Goal: Transaction & Acquisition: Purchase product/service

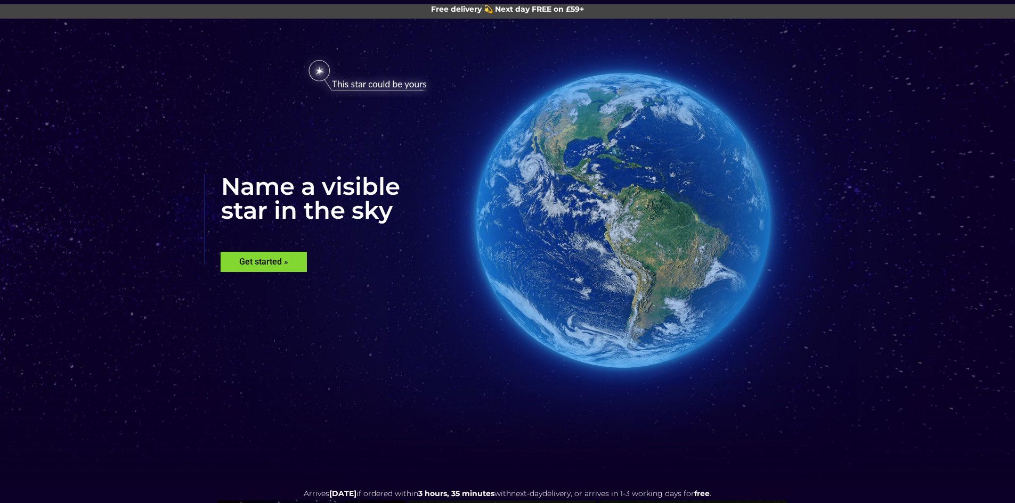
scroll to position [53, 0]
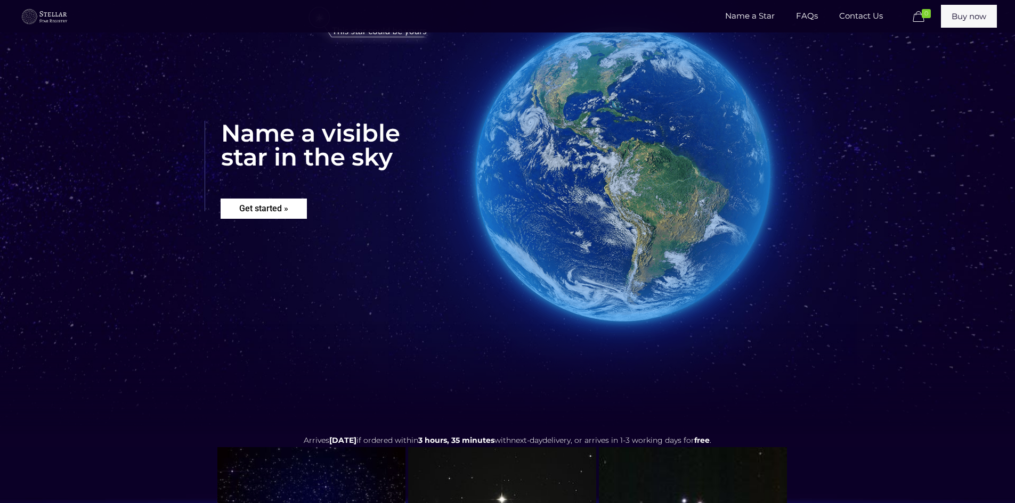
click at [273, 208] on rs-layer "Get started »" at bounding box center [264, 209] width 86 height 20
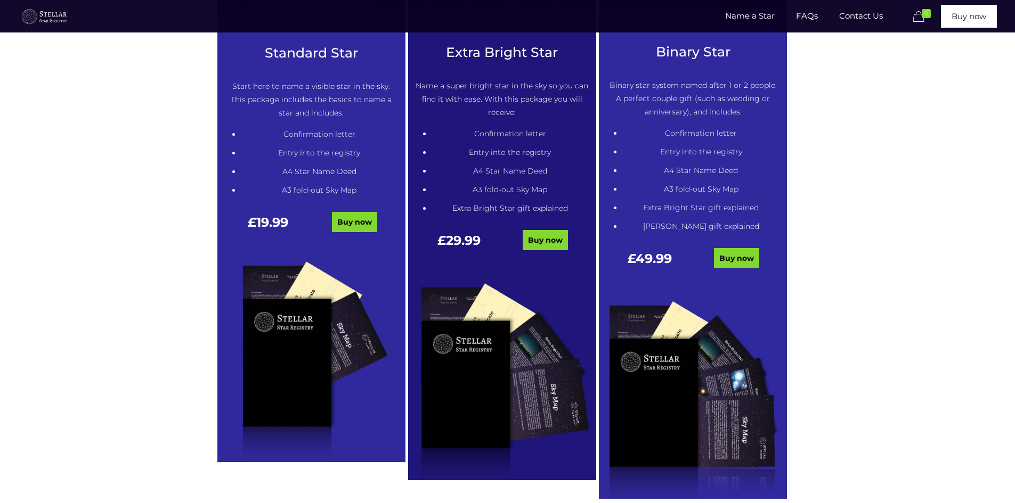
scroll to position [541, 0]
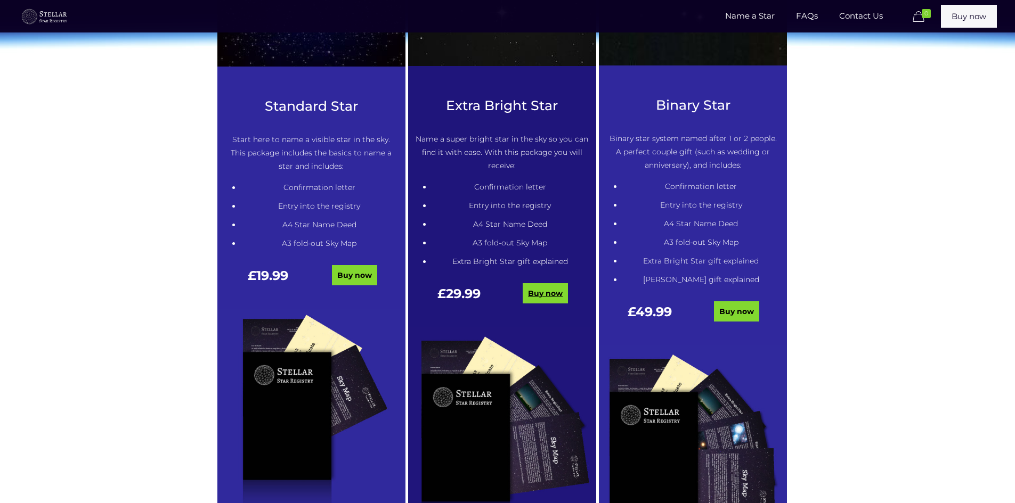
click at [542, 295] on link "Buy now" at bounding box center [545, 293] width 45 height 20
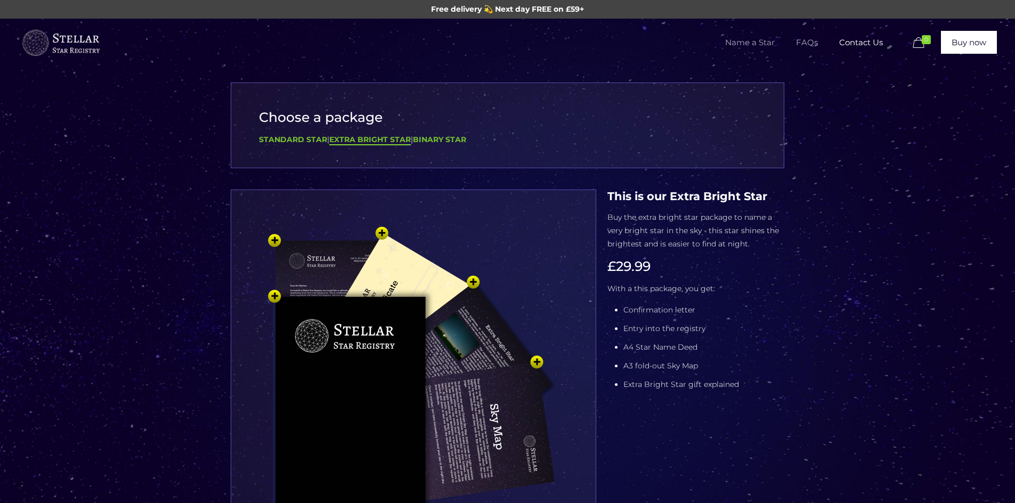
click at [810, 45] on span "FAQs" at bounding box center [806, 43] width 43 height 32
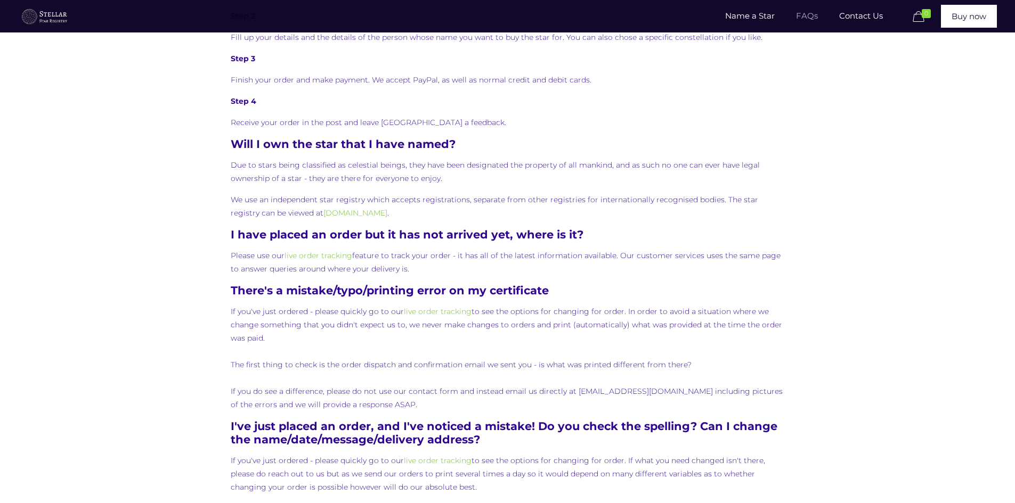
scroll to position [692, 0]
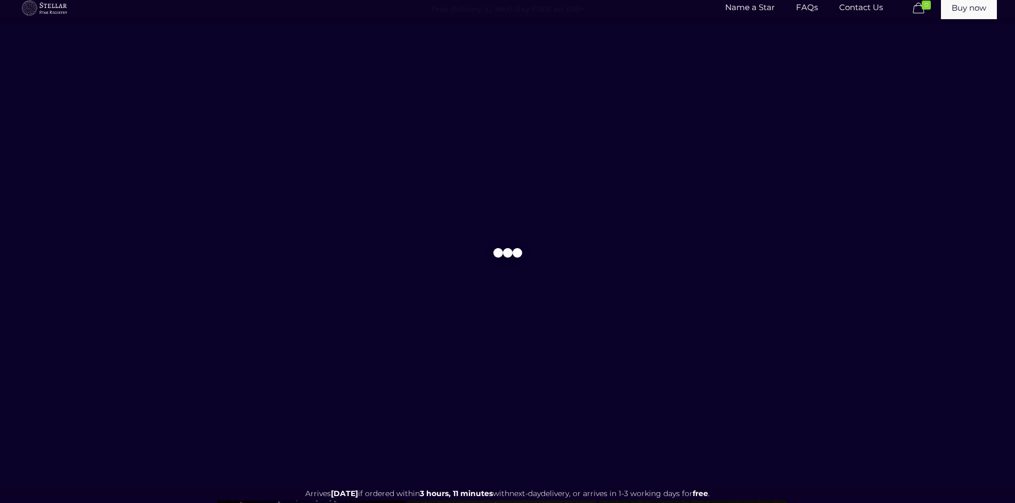
scroll to position [554, 0]
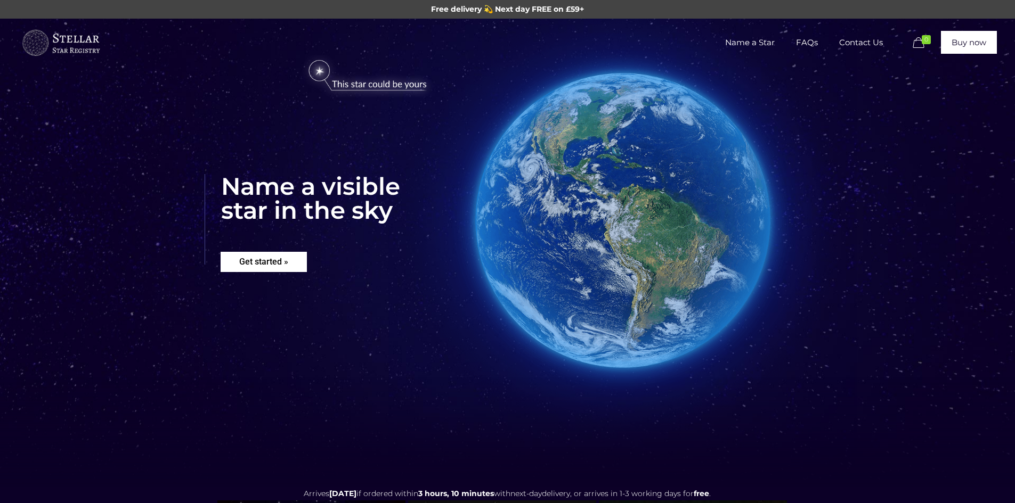
click at [270, 267] on rs-layer "Get started »" at bounding box center [264, 262] width 86 height 20
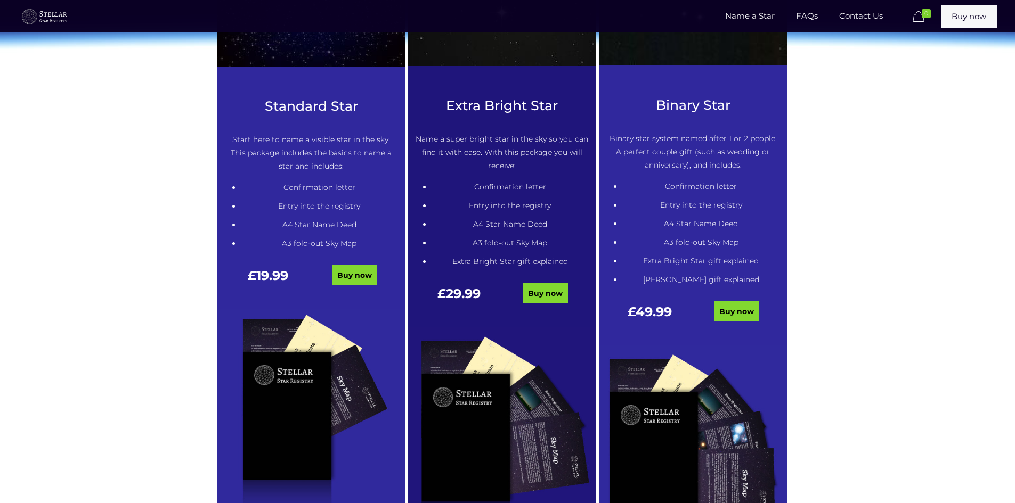
scroll to position [487, 0]
